Goal: Transaction & Acquisition: Purchase product/service

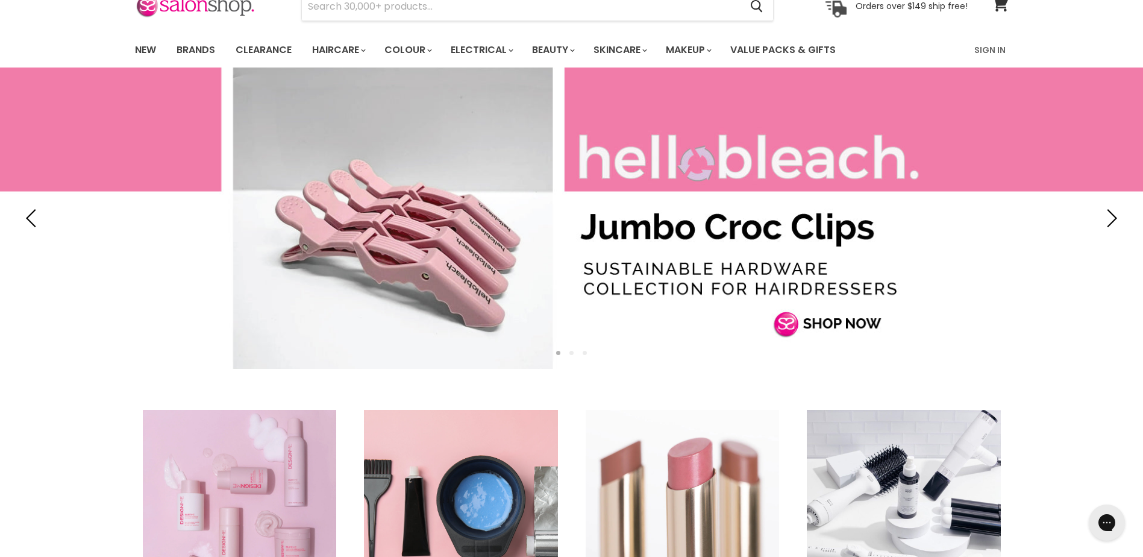
scroll to position [60, 0]
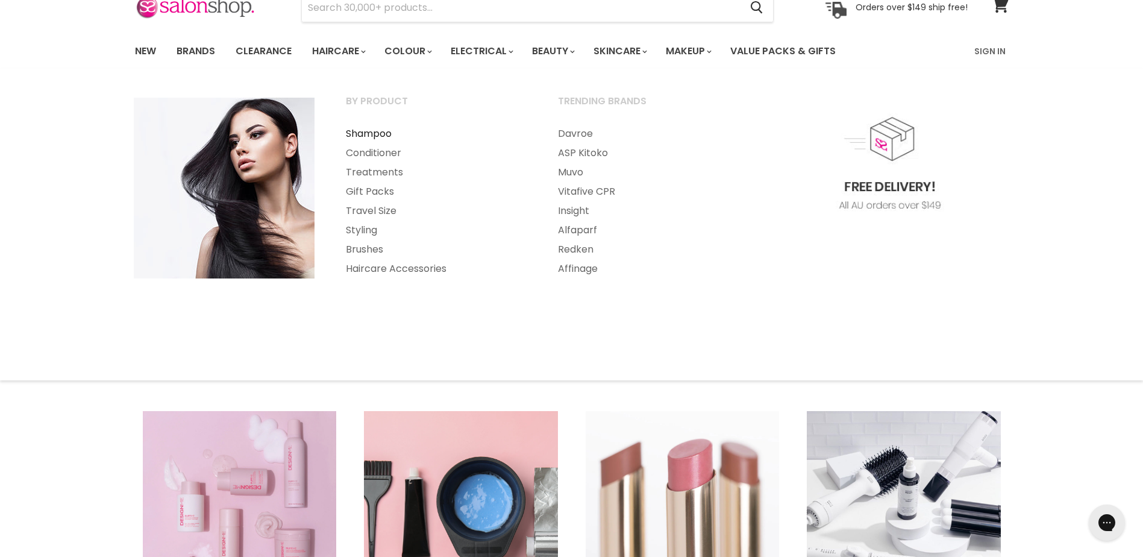
click at [373, 128] on link "Shampoo" at bounding box center [436, 133] width 210 height 19
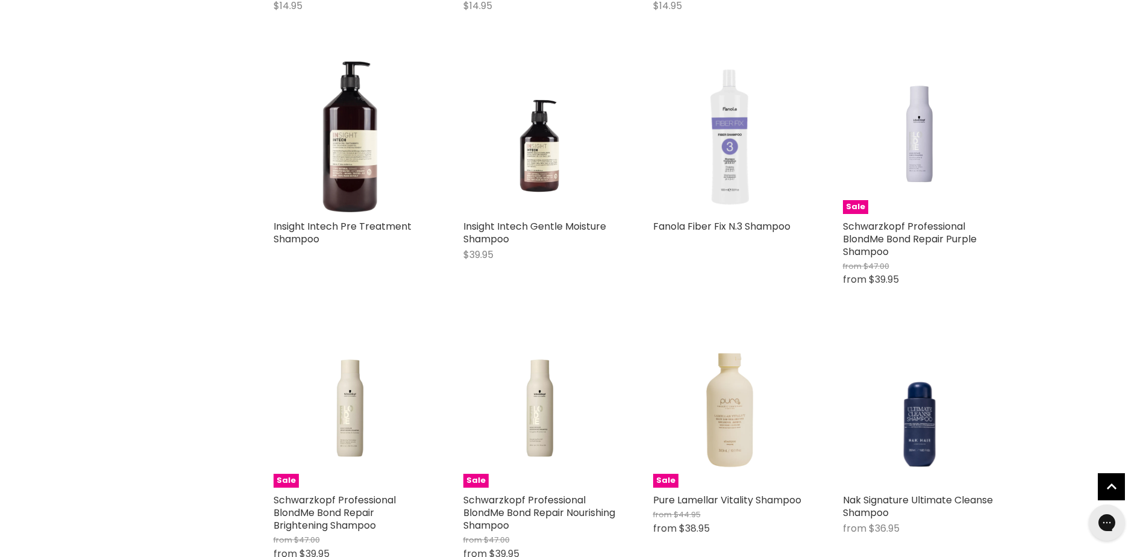
scroll to position [1868, 0]
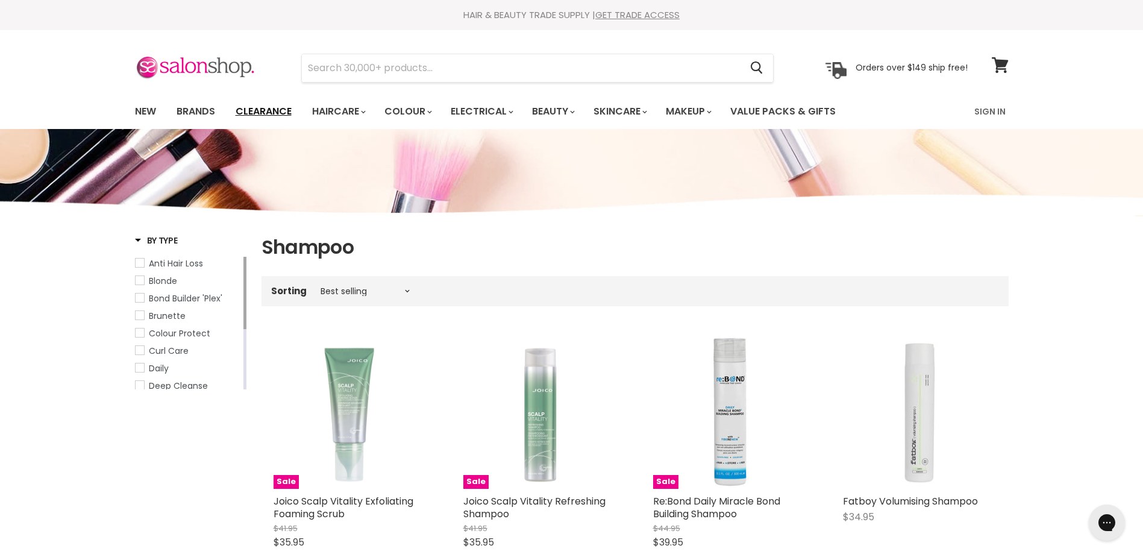
click at [276, 110] on link "Clearance" at bounding box center [264, 111] width 74 height 25
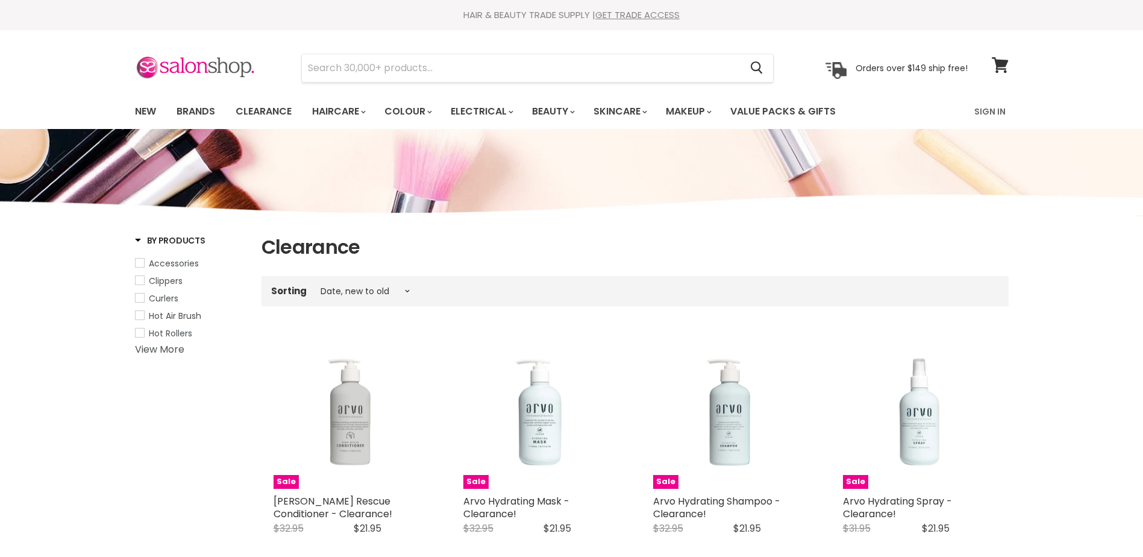
select select "created-descending"
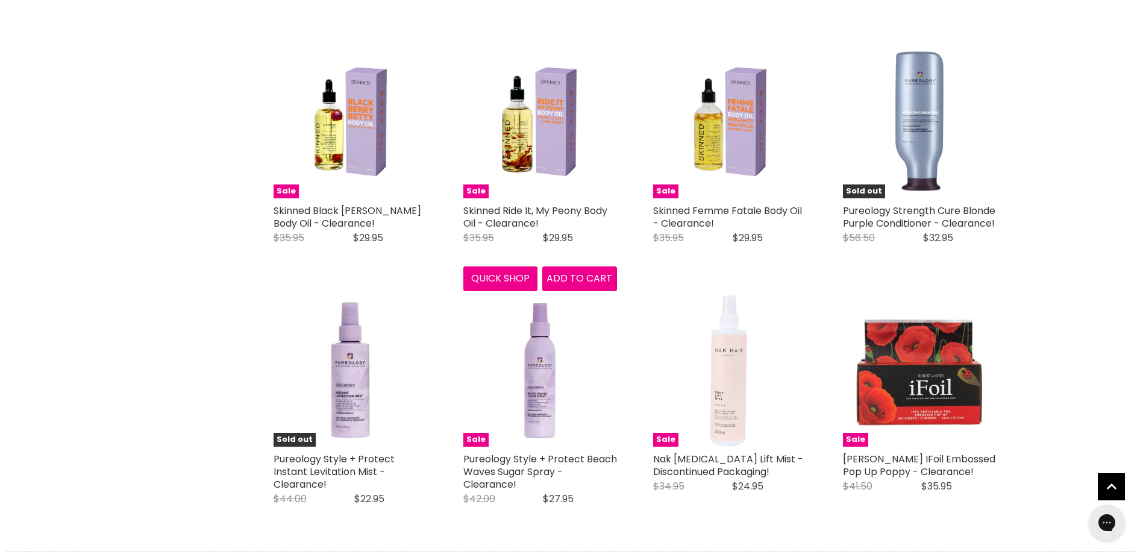
scroll to position [3013, 0]
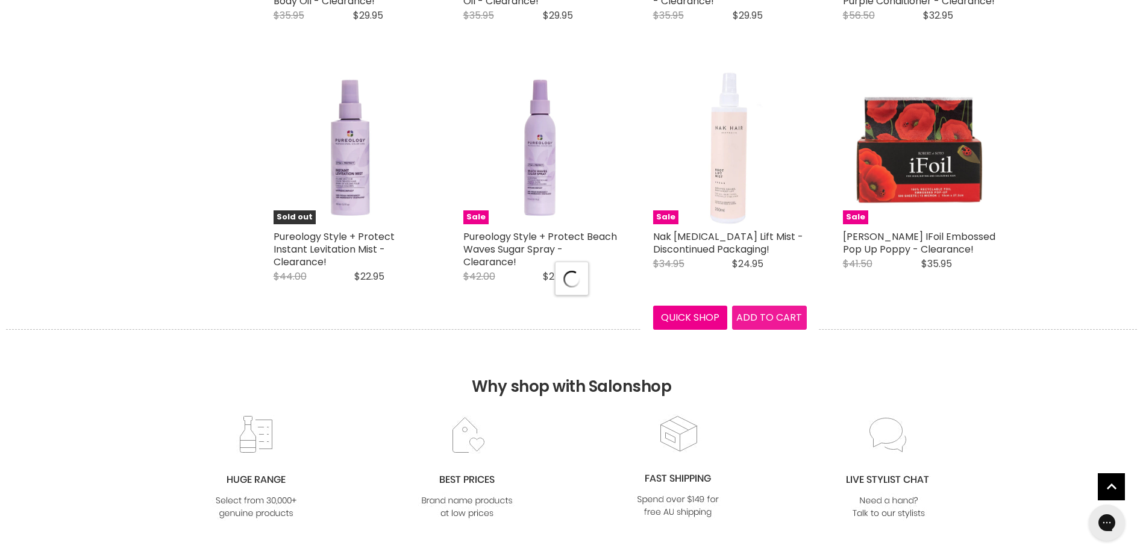
select select "created-descending"
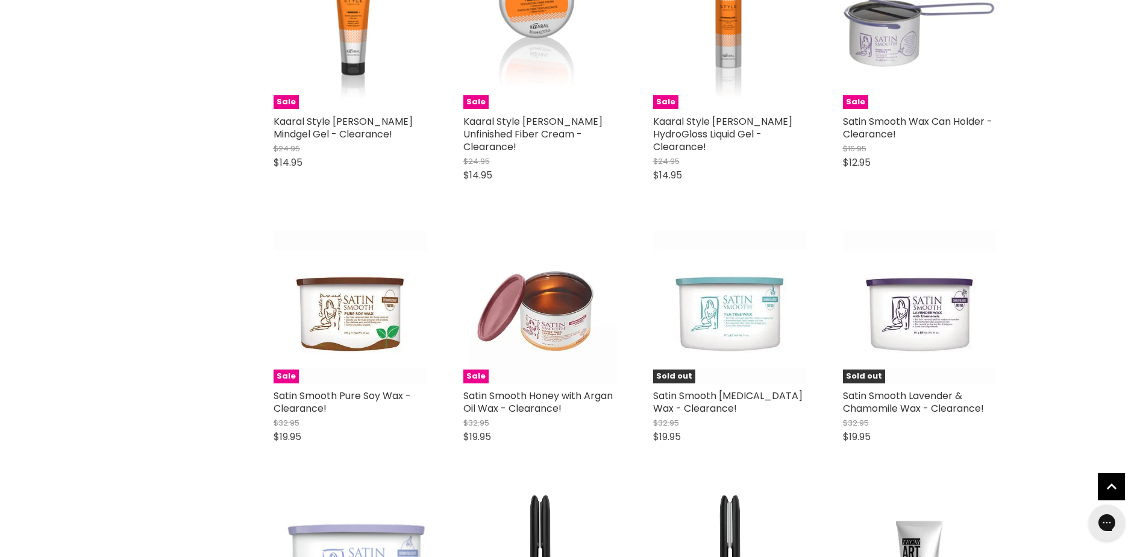
scroll to position [3916, 0]
